Goal: Transaction & Acquisition: Purchase product/service

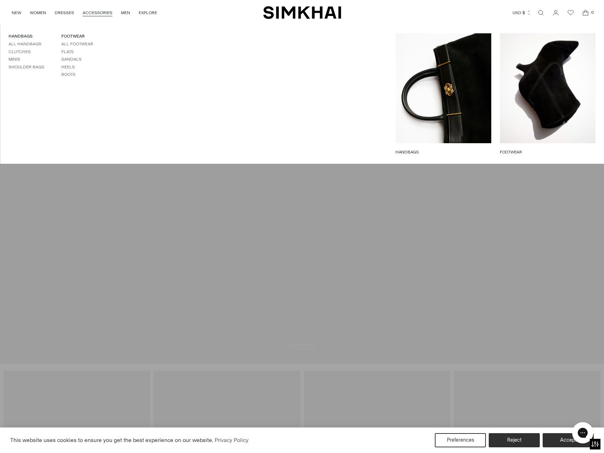
scroll to position [1419, 0]
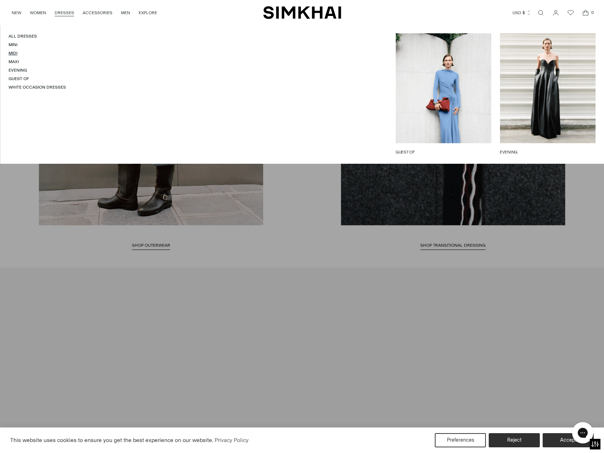
click at [16, 53] on link "Midi" at bounding box center [13, 53] width 9 height 5
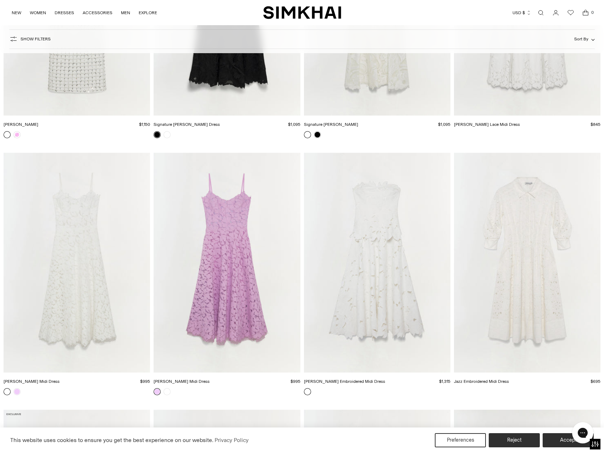
scroll to position [4413, 0]
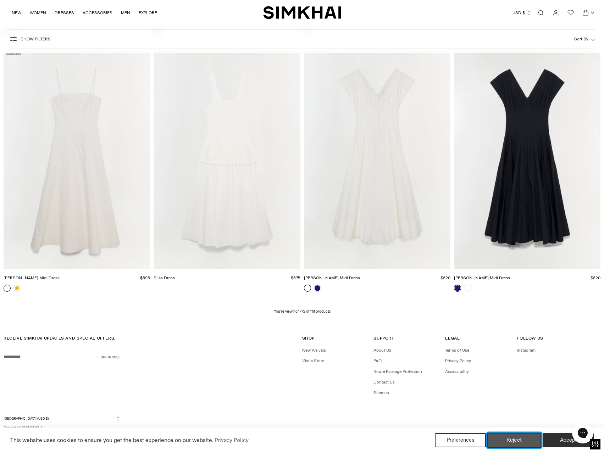
click at [510, 440] on button "Reject" at bounding box center [514, 440] width 54 height 15
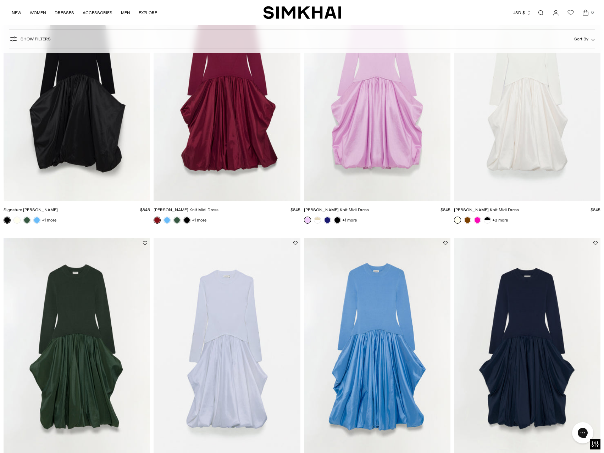
scroll to position [0, 0]
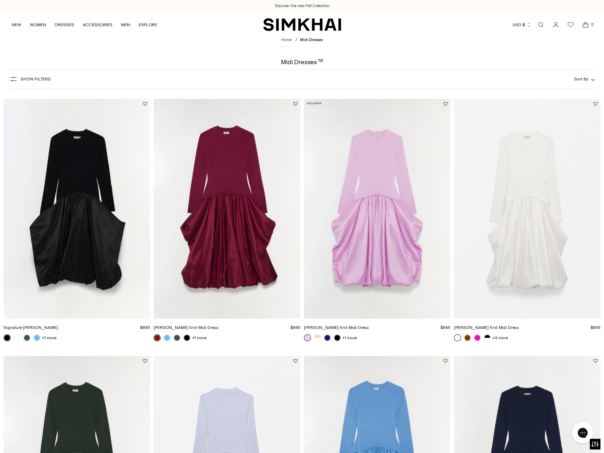
click at [580, 62] on div "Midi Dresses 118" at bounding box center [302, 62] width 604 height 6
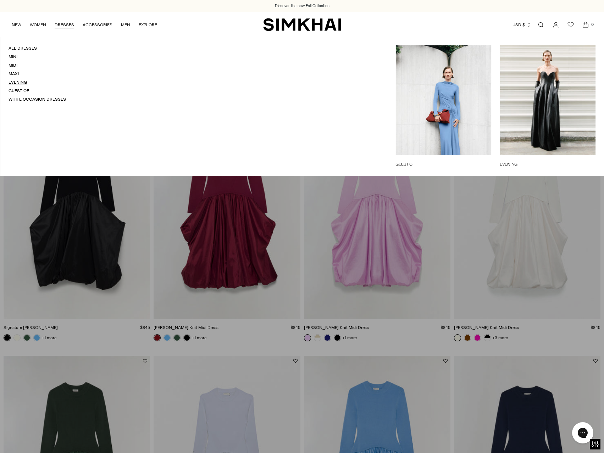
click at [22, 81] on link "Evening" at bounding box center [18, 82] width 18 height 5
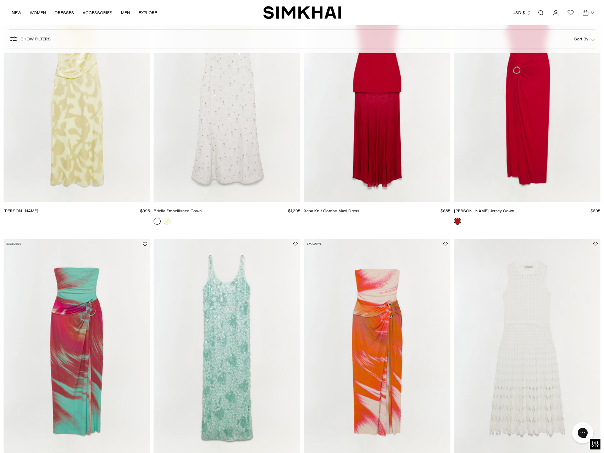
scroll to position [816, 0]
